Goal: Task Accomplishment & Management: Use online tool/utility

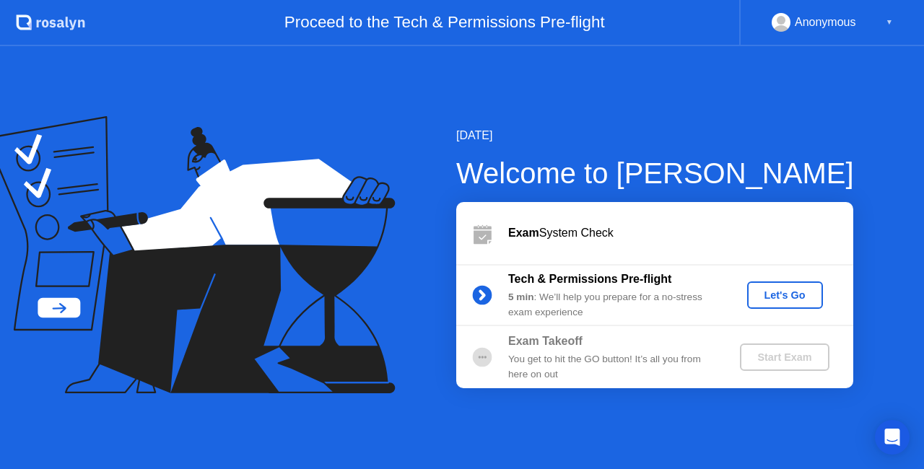
click at [782, 300] on div "Let's Go" at bounding box center [785, 296] width 64 height 12
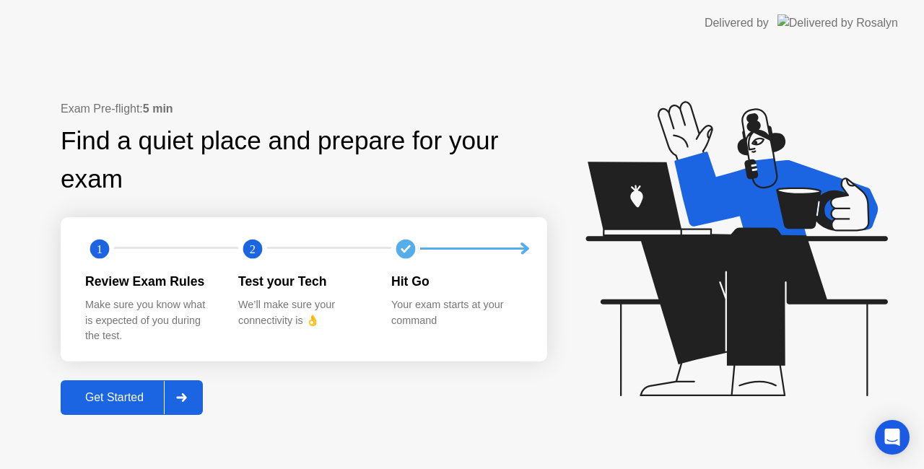
click at [143, 398] on div "Get Started" at bounding box center [114, 397] width 99 height 13
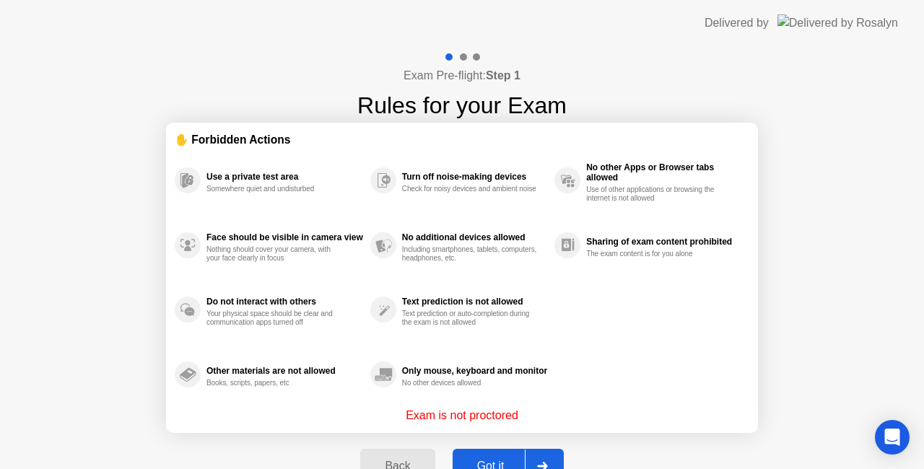
click at [481, 460] on div "Got it" at bounding box center [491, 466] width 68 height 13
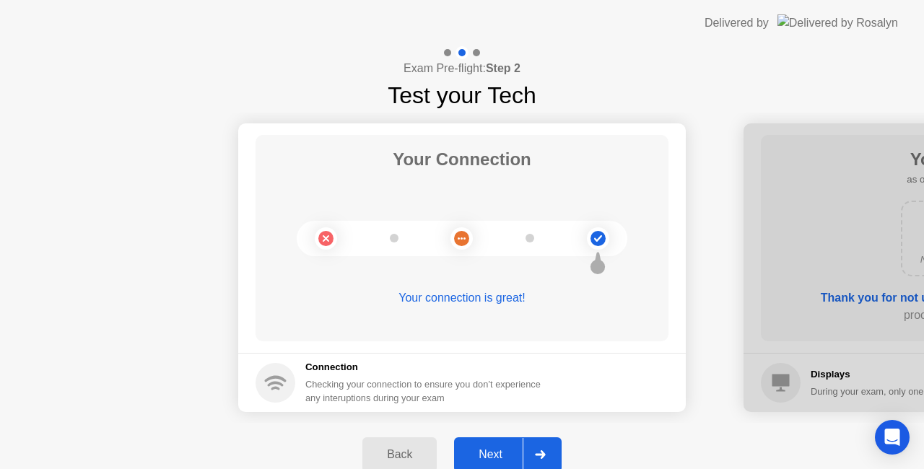
click at [319, 235] on circle at bounding box center [325, 238] width 15 height 15
click at [391, 458] on div "Back" at bounding box center [400, 454] width 66 height 13
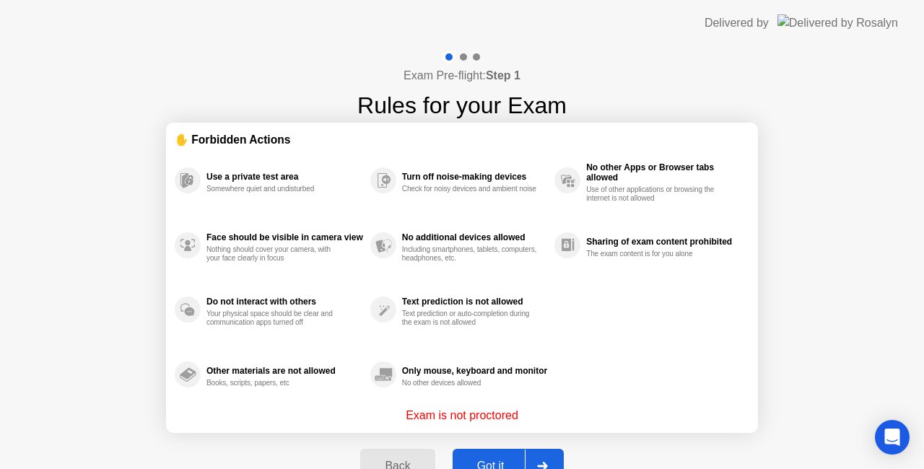
click at [486, 460] on div "Got it" at bounding box center [491, 466] width 68 height 13
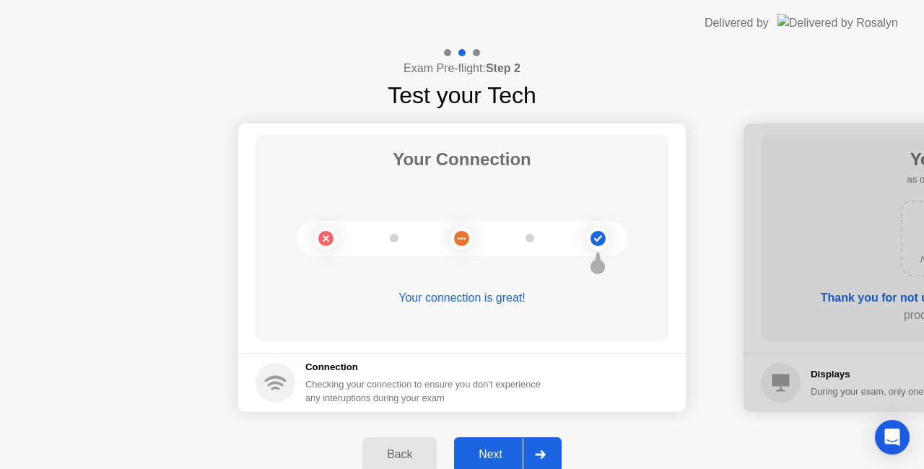
click at [506, 445] on button "Next" at bounding box center [508, 455] width 108 height 35
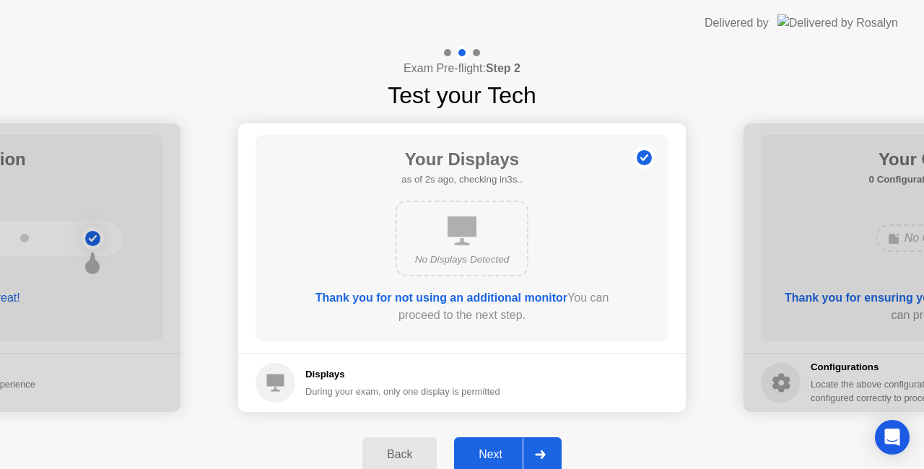
click at [506, 445] on button "Next" at bounding box center [508, 455] width 108 height 35
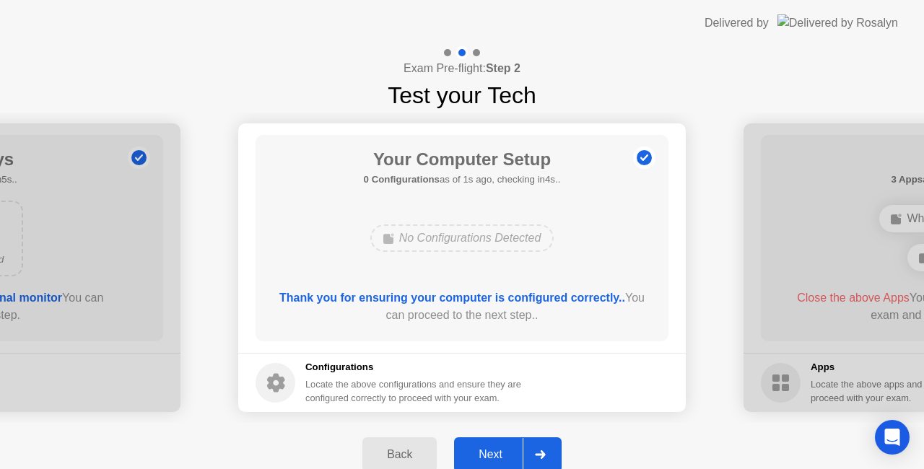
click at [479, 442] on button "Next" at bounding box center [508, 455] width 108 height 35
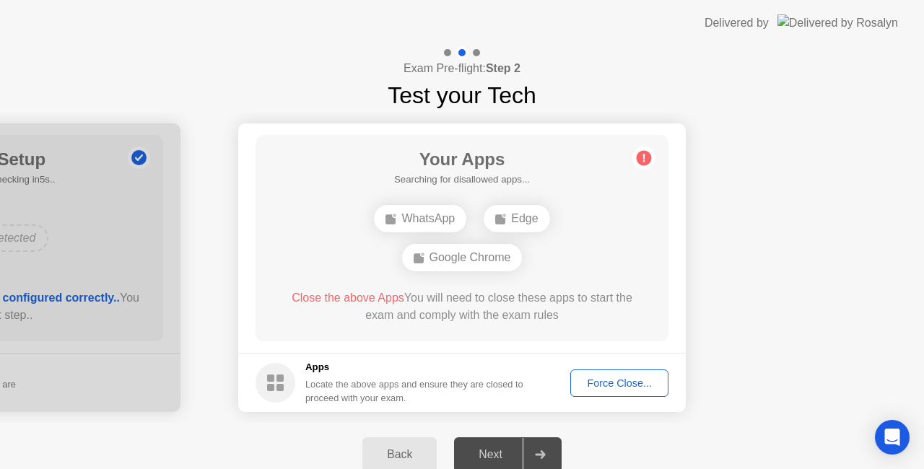
click at [647, 157] on circle at bounding box center [644, 158] width 15 height 15
click at [445, 48] on div at bounding box center [462, 52] width 42 height 13
click at [618, 383] on div "Force Close..." at bounding box center [619, 384] width 88 height 12
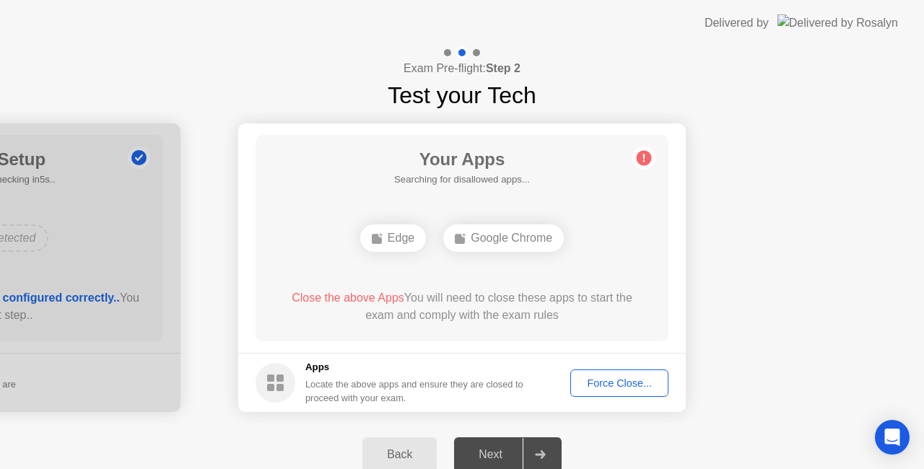
click at [625, 381] on div "Force Close..." at bounding box center [619, 384] width 88 height 12
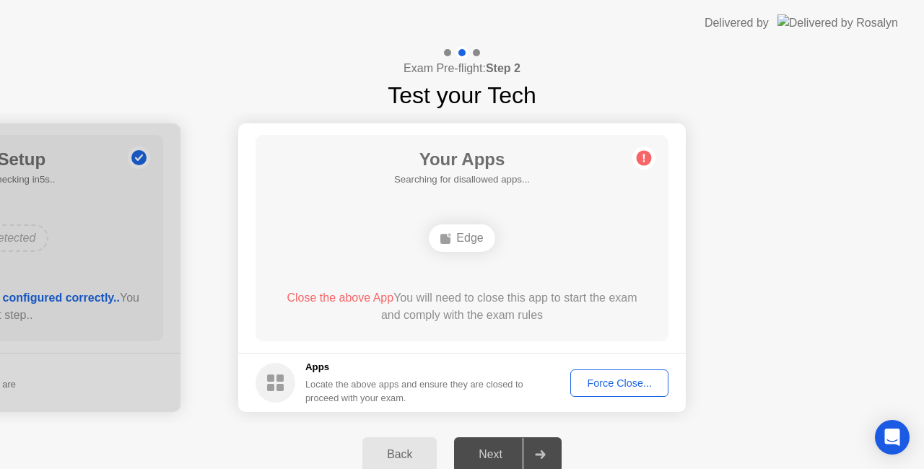
click at [634, 378] on div "Force Close..." at bounding box center [619, 384] width 88 height 12
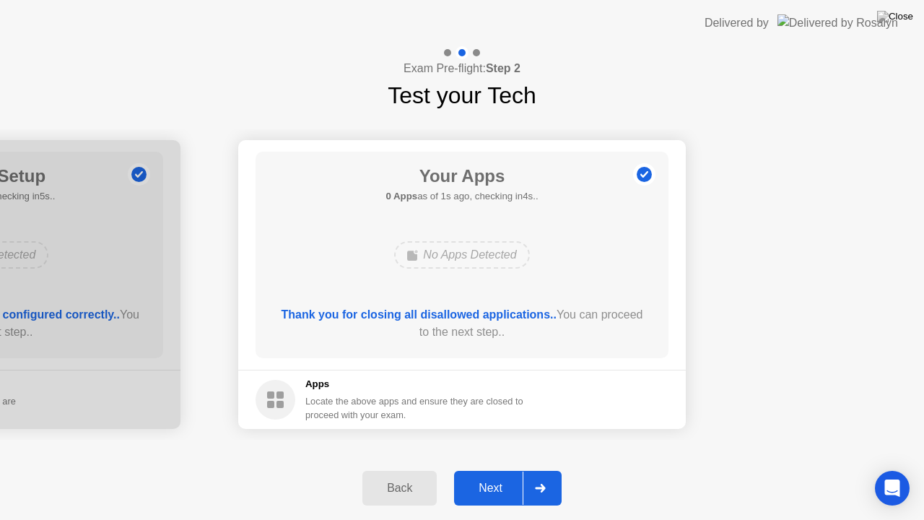
click at [505, 469] on button "Next" at bounding box center [508, 488] width 108 height 35
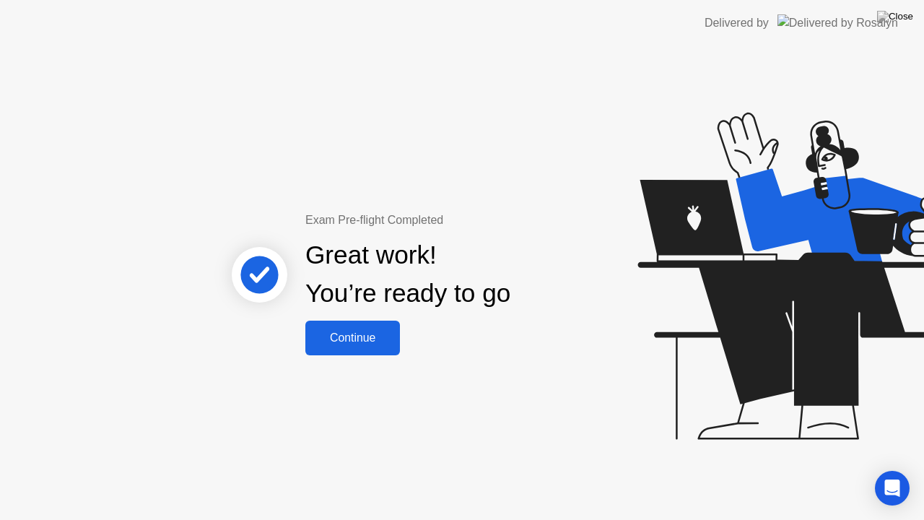
click at [342, 334] on div "Continue" at bounding box center [353, 337] width 86 height 13
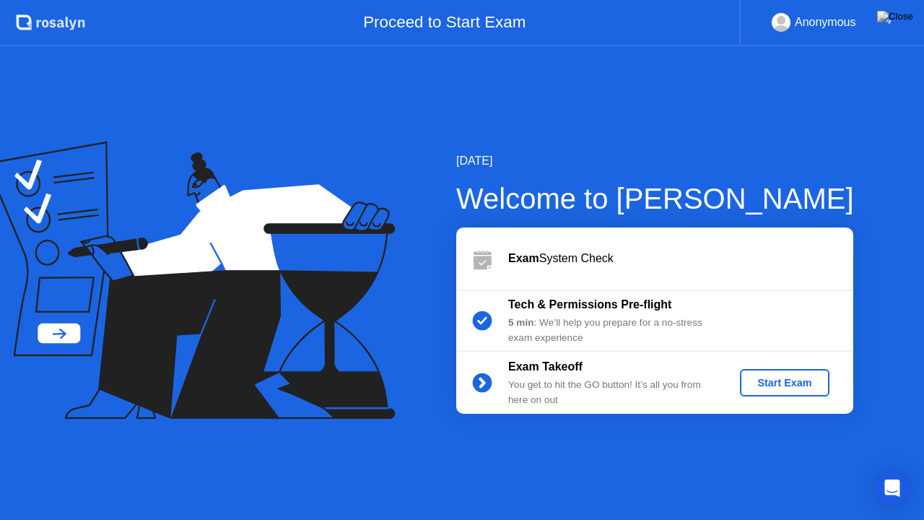
click at [787, 388] on div "Start Exam" at bounding box center [784, 383] width 77 height 12
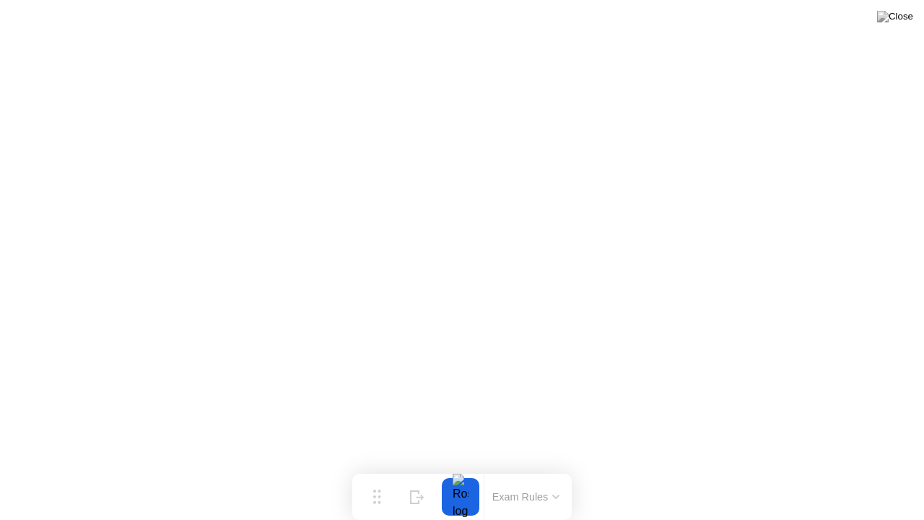
click at [521, 469] on button "Exam Rules" at bounding box center [526, 496] width 77 height 13
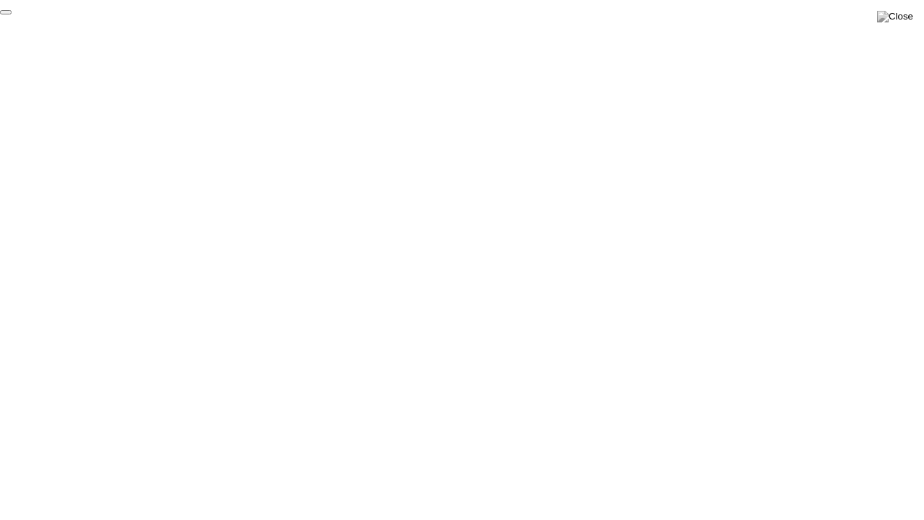
click div "End Proctoring Session"
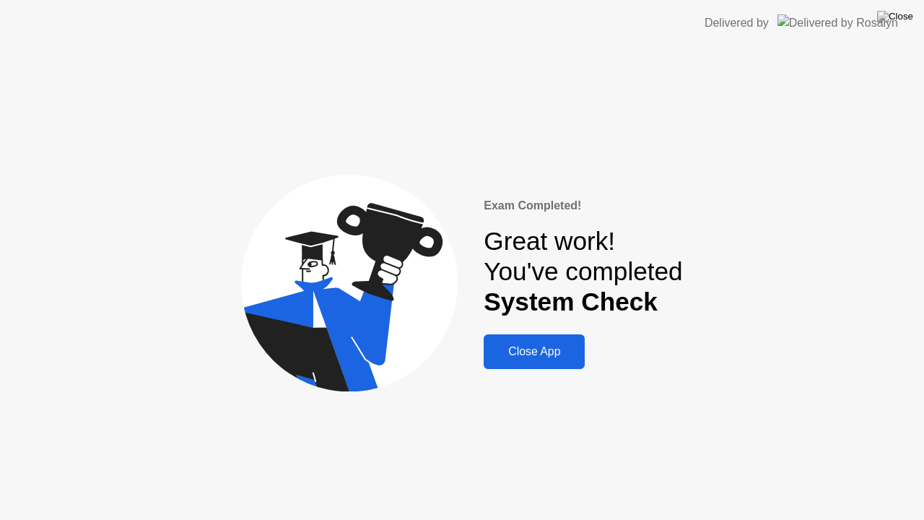
click at [534, 347] on div "Close App" at bounding box center [534, 351] width 92 height 13
